Goal: Information Seeking & Learning: Learn about a topic

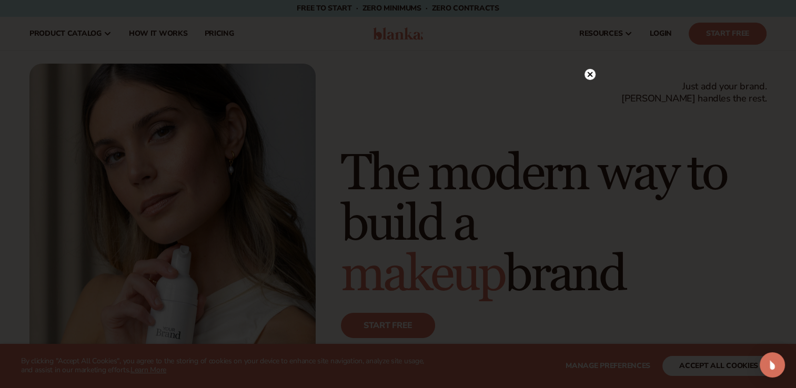
click at [587, 77] on circle at bounding box center [589, 74] width 11 height 11
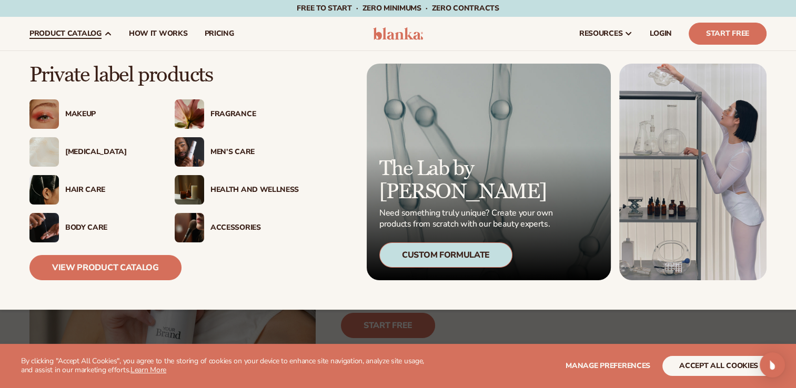
click at [220, 151] on div "Men’s Care" at bounding box center [254, 152] width 88 height 9
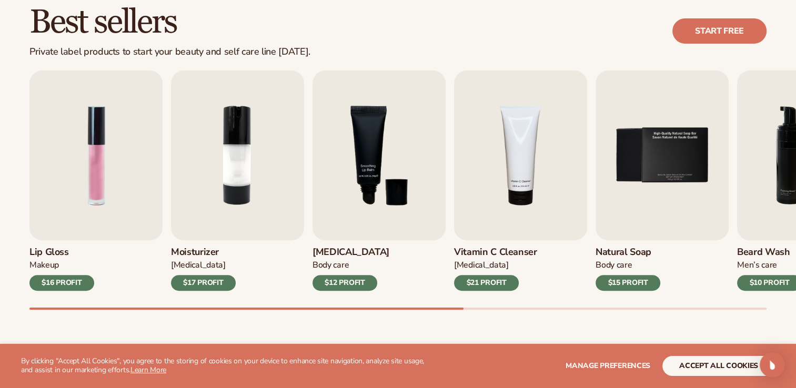
scroll to position [326, 0]
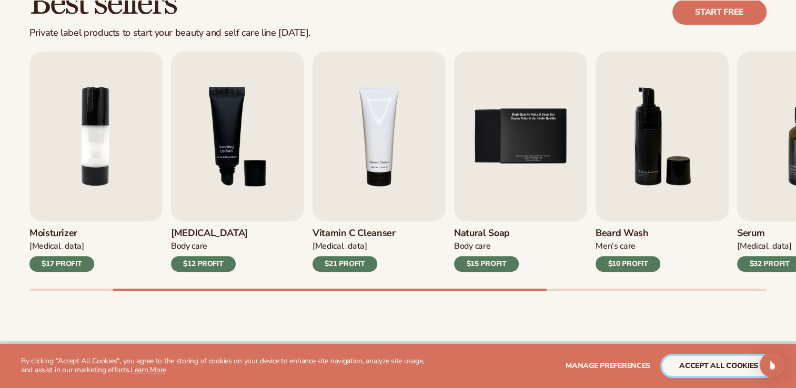
click at [723, 363] on button "accept all cookies" at bounding box center [718, 366] width 113 height 20
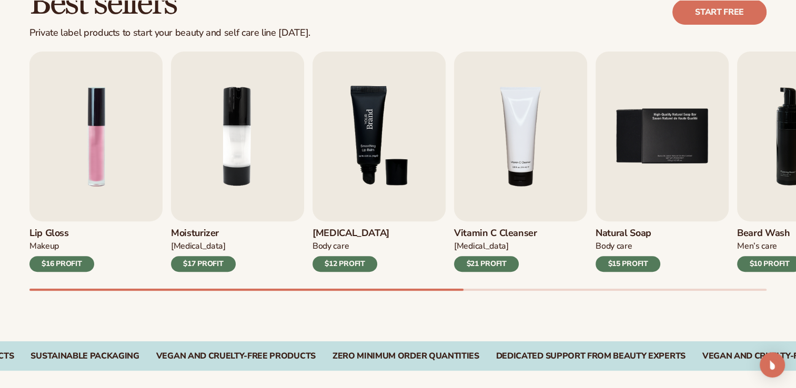
click at [365, 198] on img "3 / 9" at bounding box center [378, 137] width 133 height 170
click at [347, 217] on img "3 / 9" at bounding box center [378, 137] width 133 height 170
click at [364, 169] on img "3 / 9" at bounding box center [378, 137] width 133 height 170
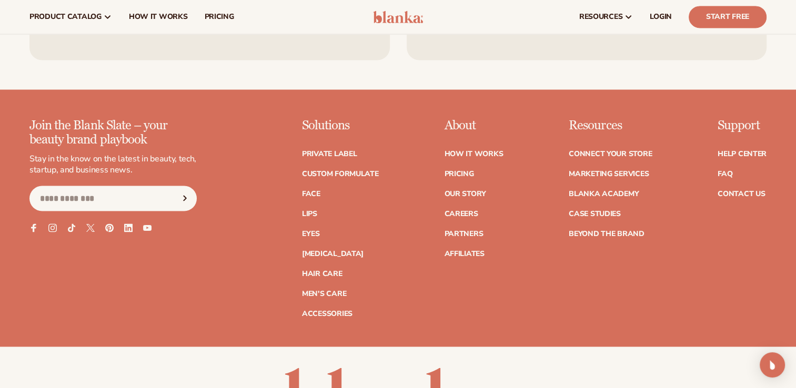
scroll to position [1834, 0]
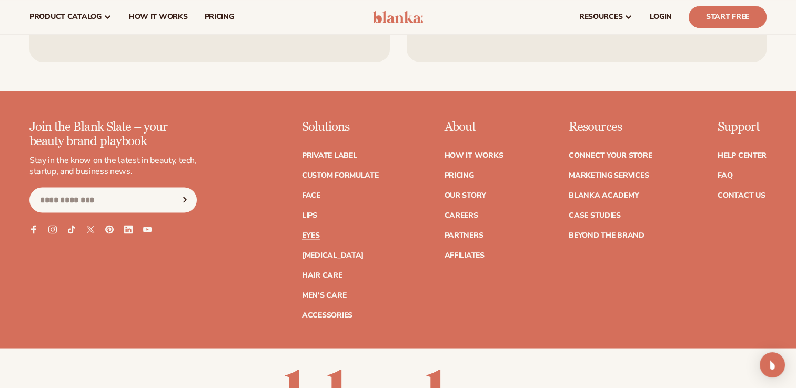
click at [309, 235] on link "Eyes" at bounding box center [311, 234] width 18 height 7
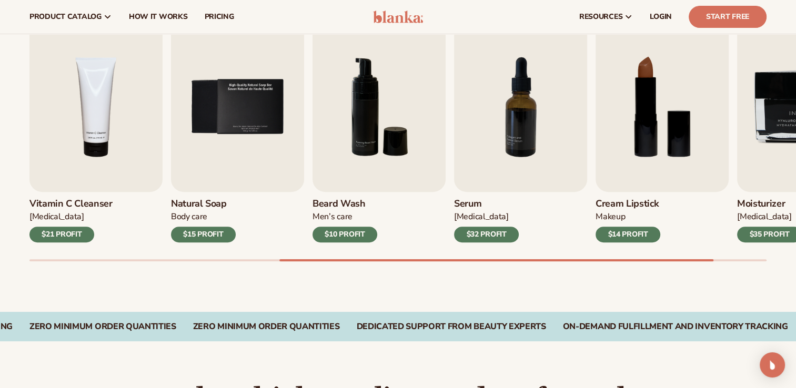
scroll to position [354, 0]
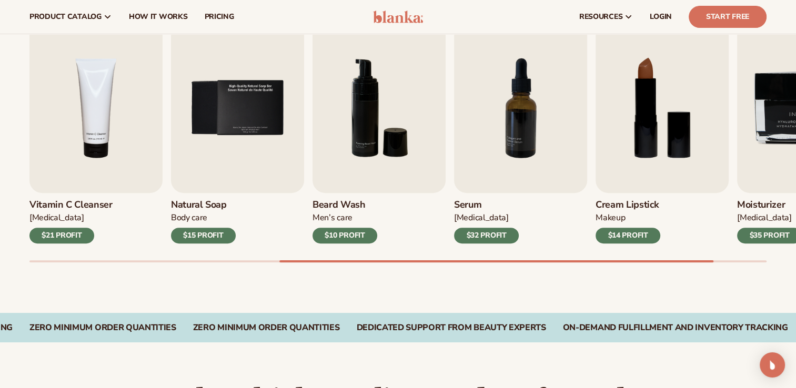
click at [375, 141] on img "6 / 9" at bounding box center [378, 108] width 133 height 170
click at [345, 185] on img "6 / 9" at bounding box center [378, 108] width 133 height 170
click at [335, 209] on h3 "Beard Wash" at bounding box center [344, 205] width 65 height 12
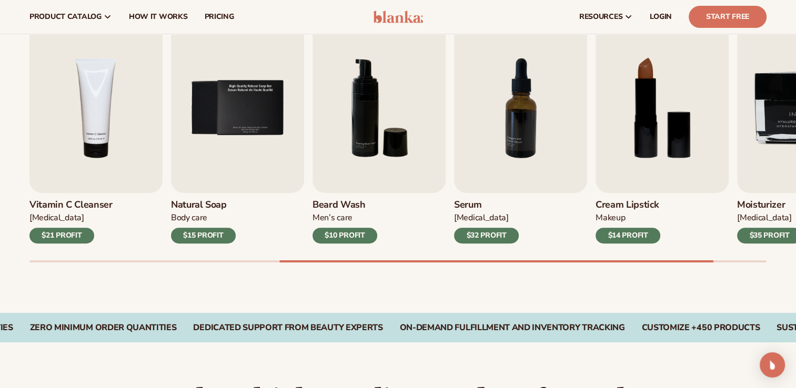
click at [339, 254] on div "Lip Gloss Makeup $16 PROFIT Moisturizer Skin Care $17 PROFIT Lip Balm Body Care…" at bounding box center [412, 142] width 766 height 239
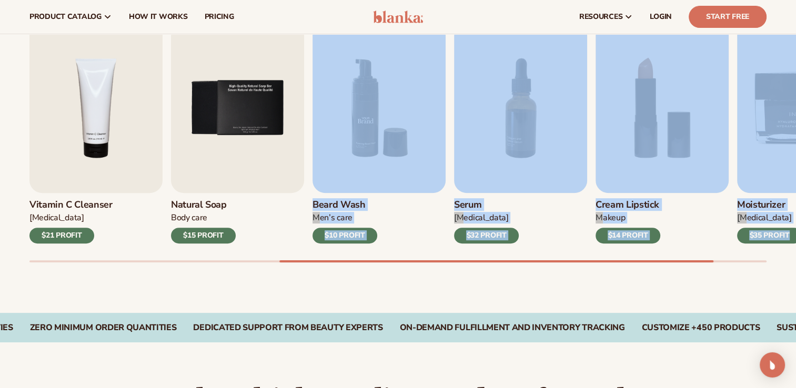
drag, startPoint x: 339, startPoint y: 254, endPoint x: 360, endPoint y: 124, distance: 131.7
click at [360, 124] on div "Lip Gloss Makeup $16 PROFIT Moisturizer Skin Care $17 PROFIT Lip Balm Body Care…" at bounding box center [412, 142] width 766 height 239
click at [360, 124] on img "6 / 9" at bounding box center [378, 108] width 133 height 170
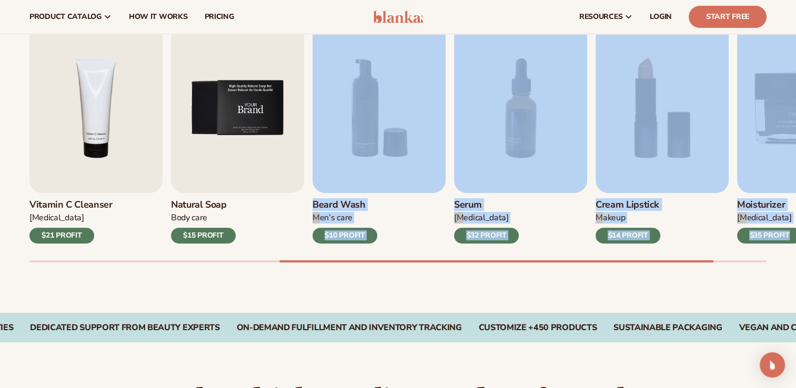
click at [255, 165] on img "5 / 9" at bounding box center [237, 108] width 133 height 170
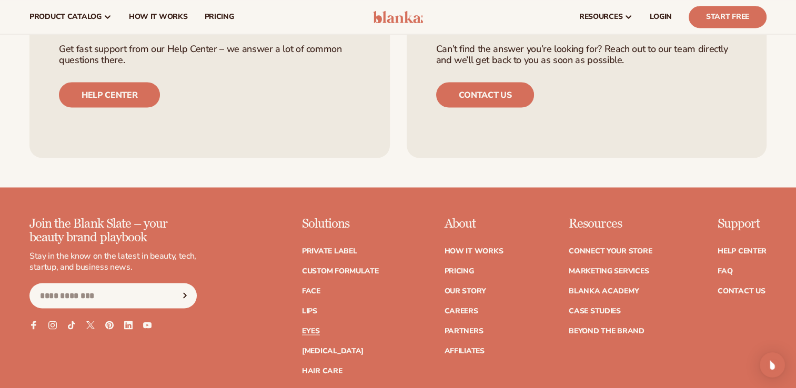
scroll to position [1928, 0]
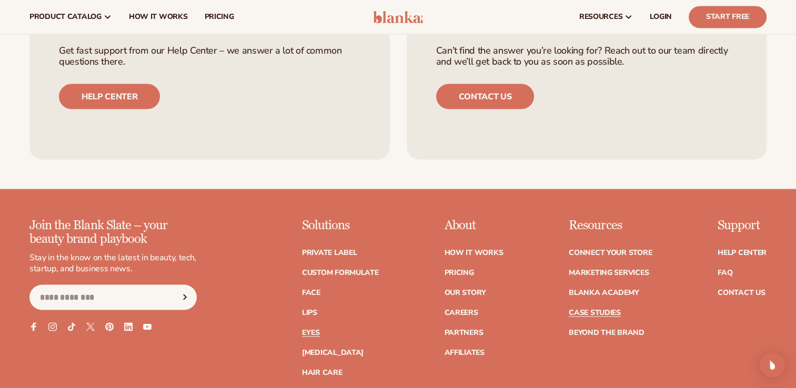
click at [593, 310] on link "Case Studies" at bounding box center [594, 312] width 52 height 7
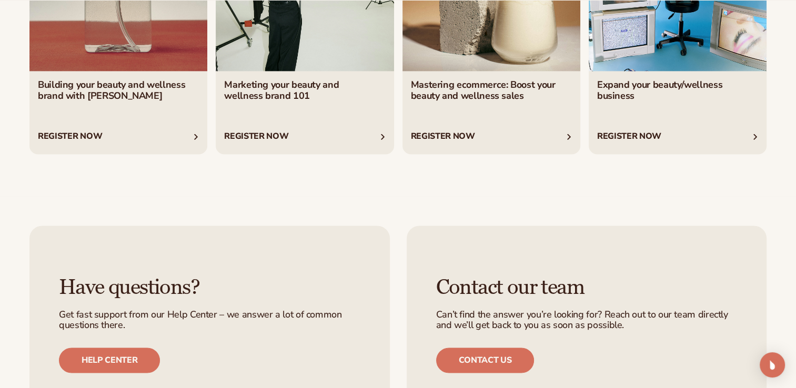
scroll to position [1361, 0]
